Goal: Find contact information: Find contact information

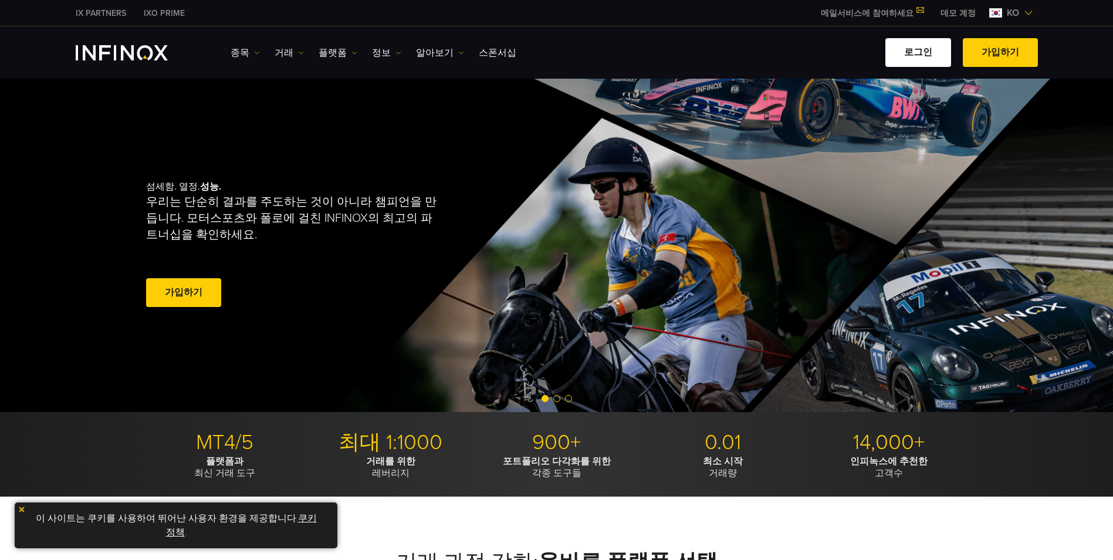
click at [944, 58] on link "로그인" at bounding box center [918, 52] width 66 height 29
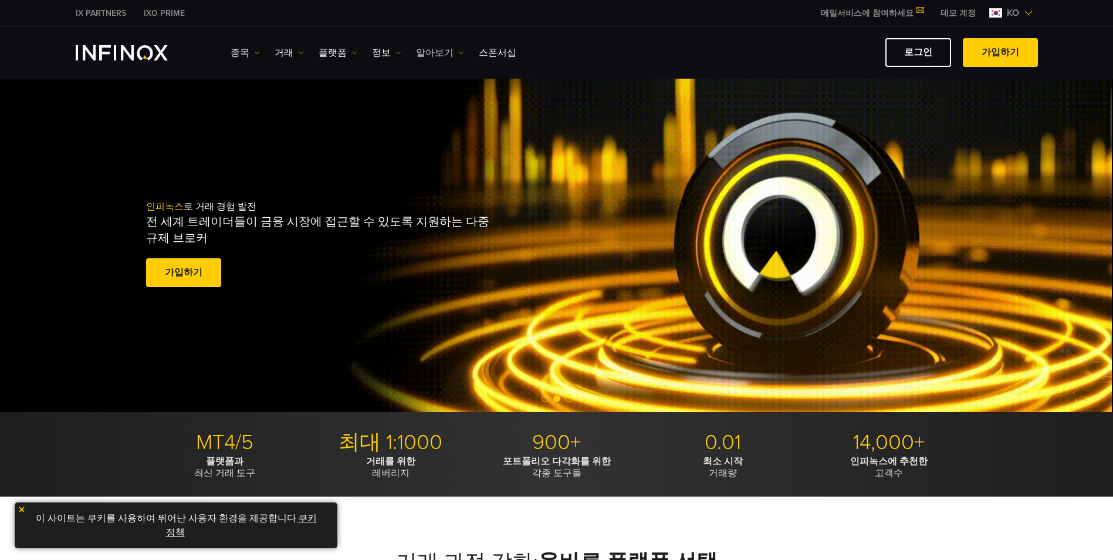
click at [438, 52] on link "알아보기" at bounding box center [440, 53] width 48 height 14
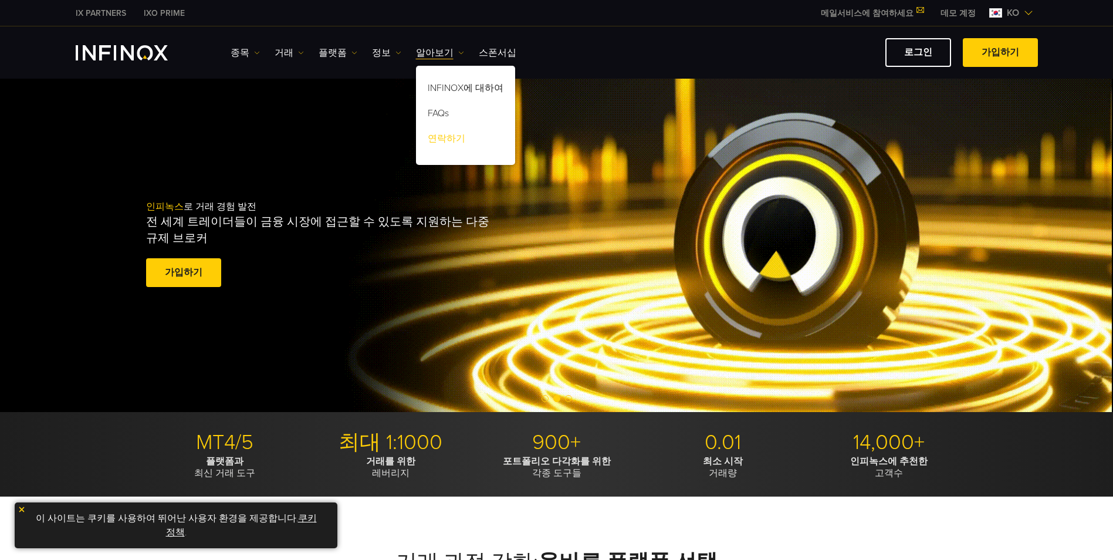
click at [442, 134] on link "연락하기" at bounding box center [465, 140] width 99 height 25
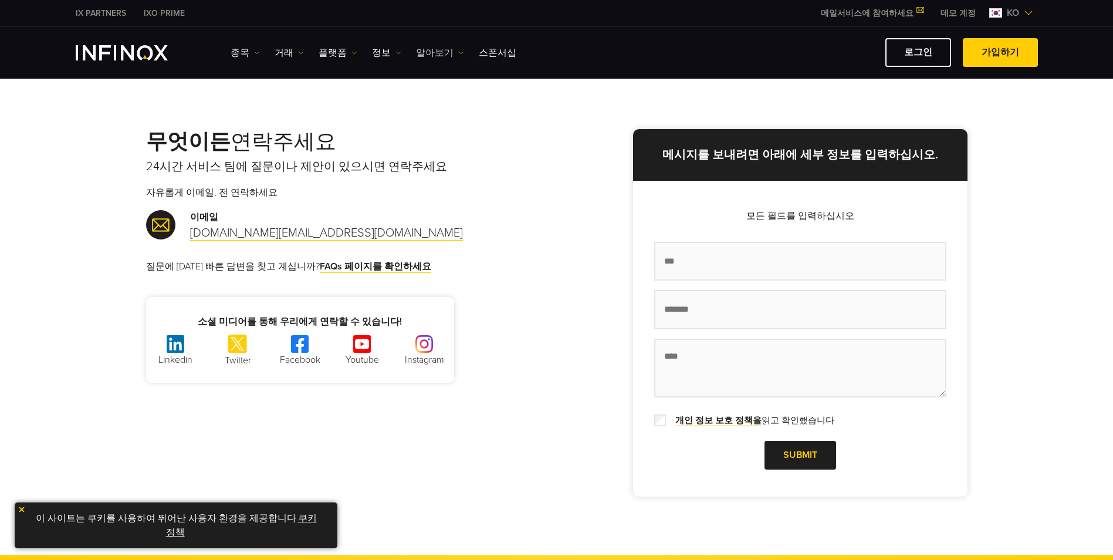
click at [425, 51] on link "알아보기" at bounding box center [440, 53] width 48 height 14
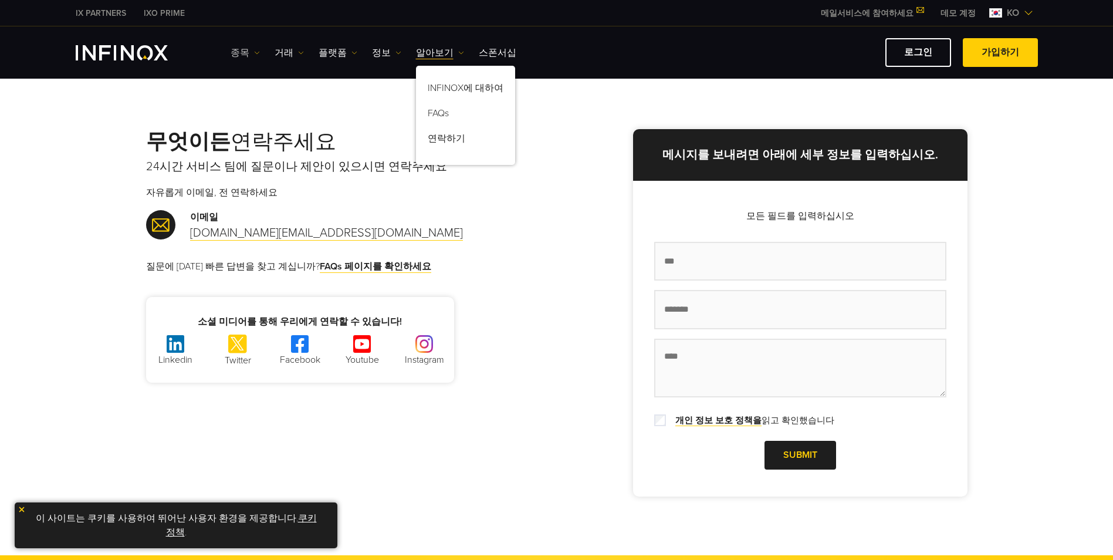
click at [243, 55] on link "종목" at bounding box center [245, 53] width 29 height 14
click at [238, 54] on link "종목" at bounding box center [245, 53] width 29 height 14
click at [258, 84] on link "종목" at bounding box center [262, 89] width 63 height 25
